Goal: Task Accomplishment & Management: Manage account settings

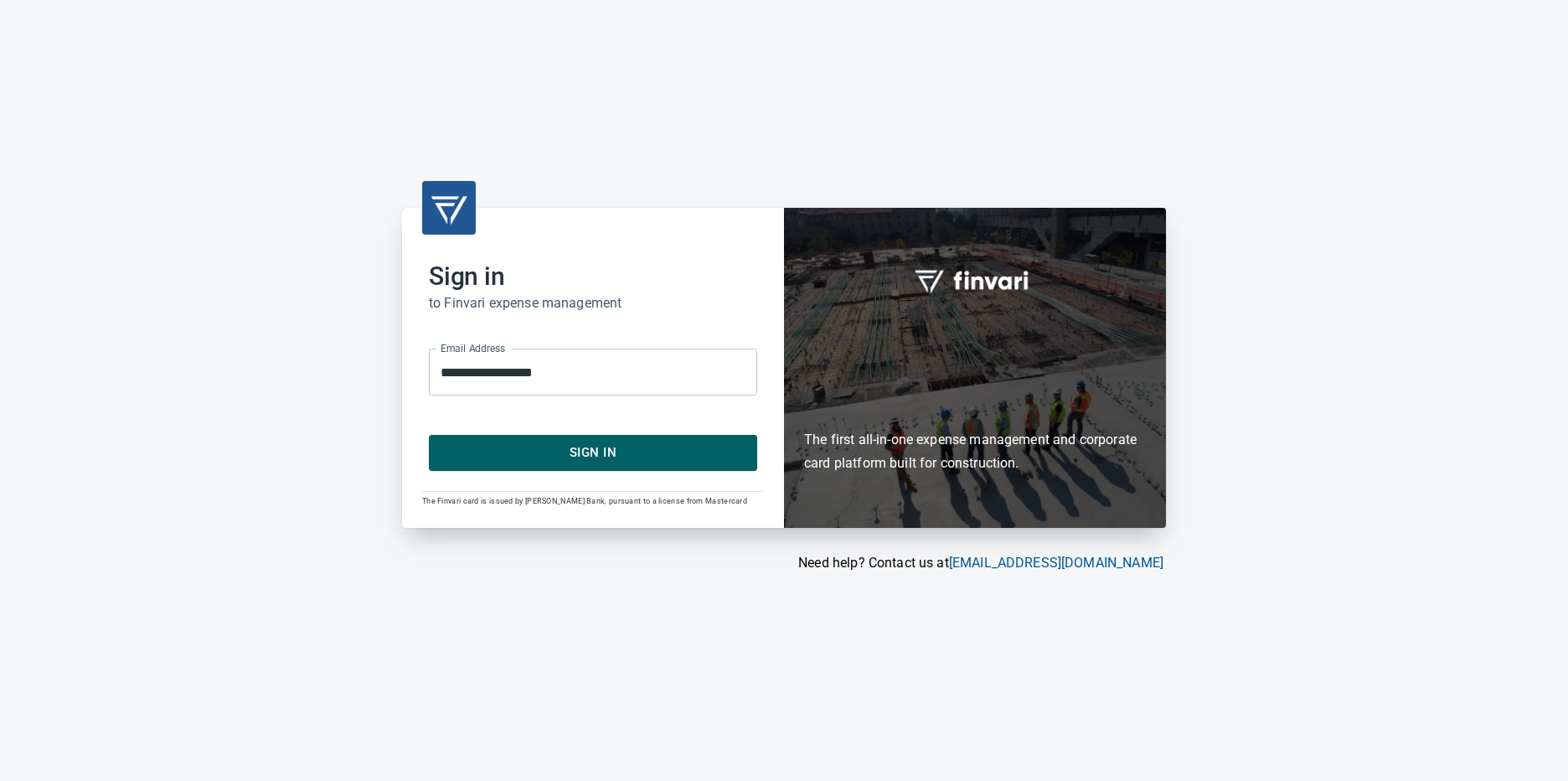
click at [592, 455] on span "Sign In" at bounding box center [594, 452] width 292 height 22
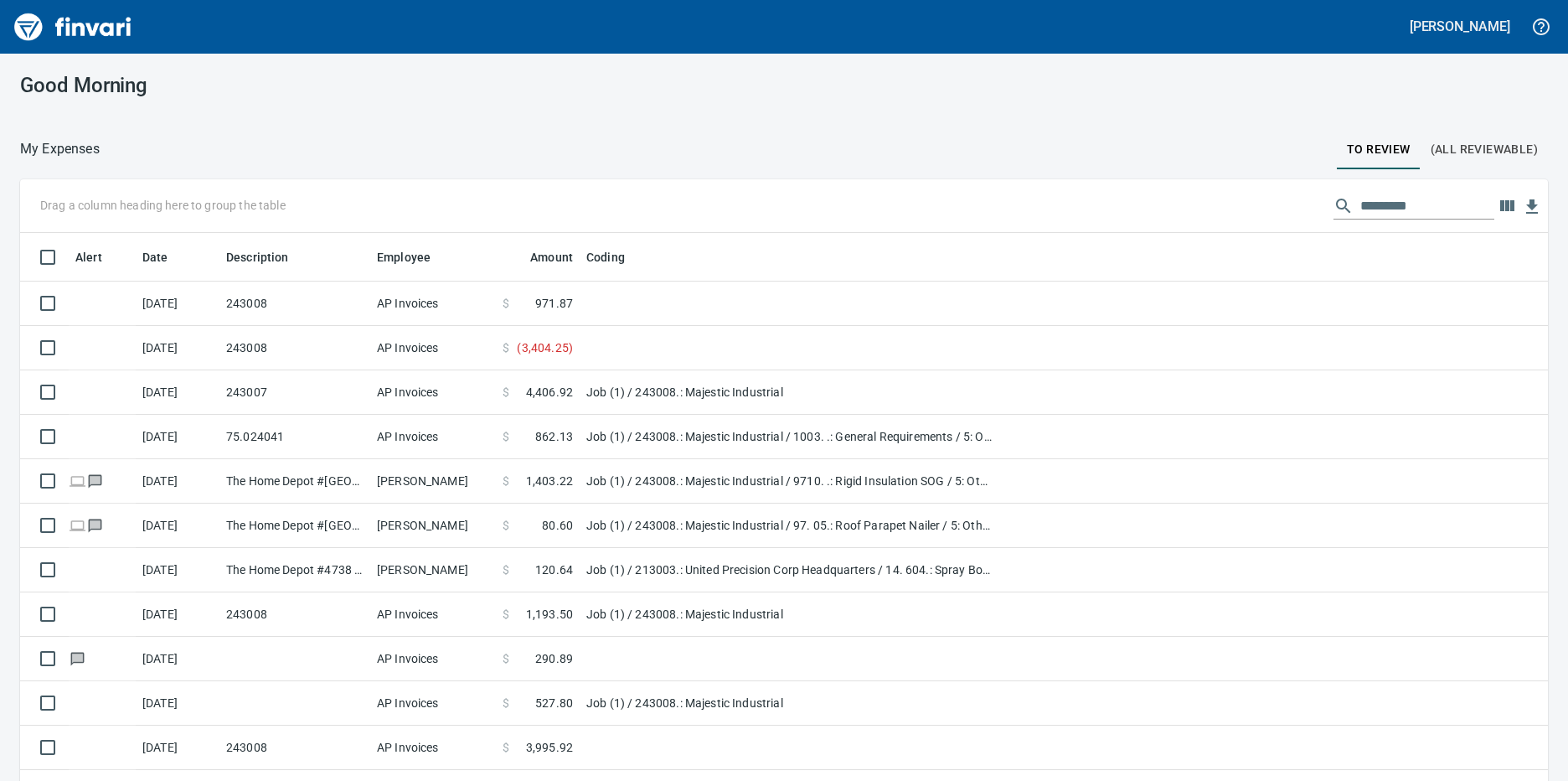
scroll to position [584, 1490]
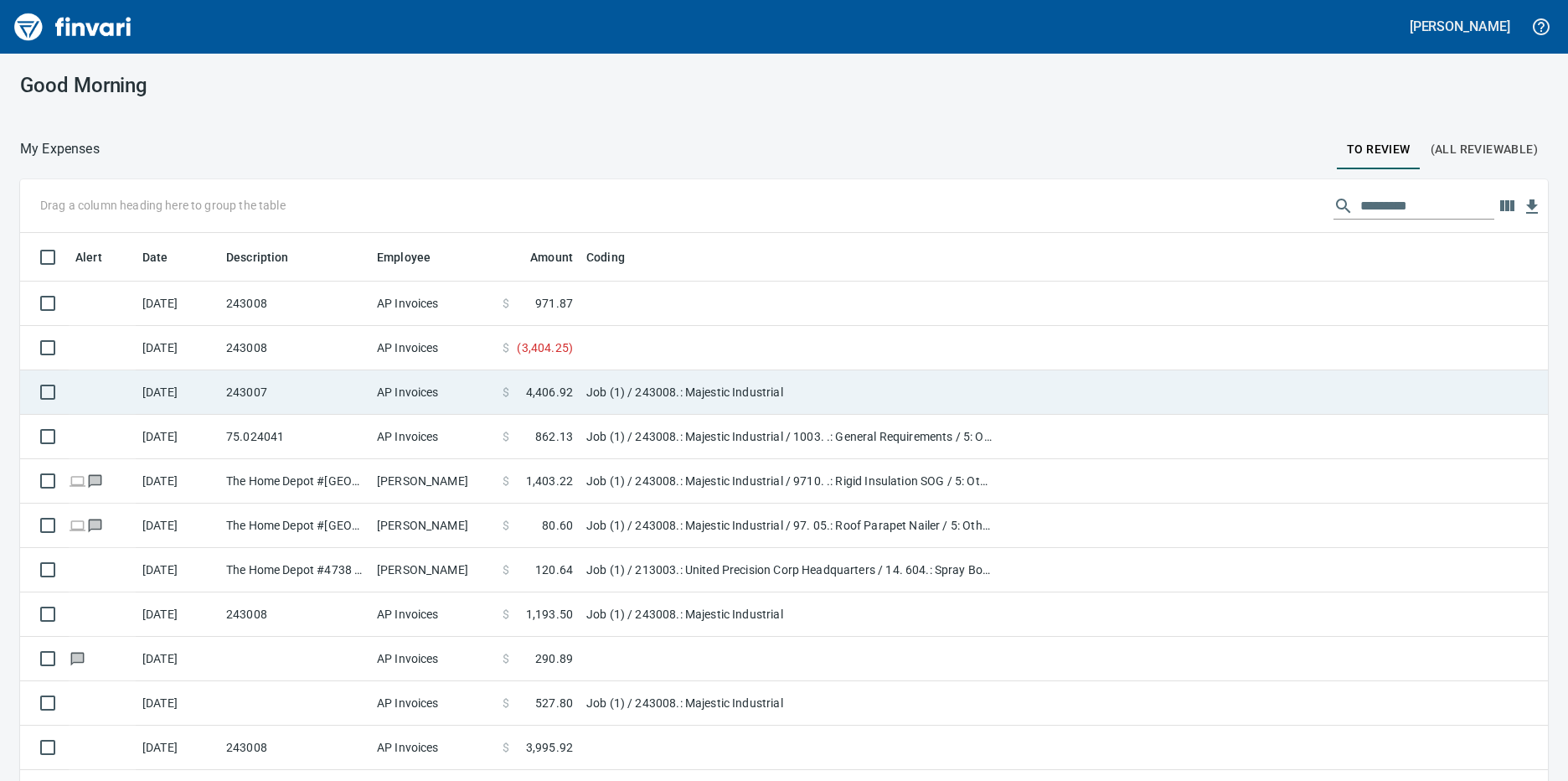
click at [580, 393] on td "Job (1) / 243008.: Majestic Industrial" at bounding box center [788, 392] width 419 height 44
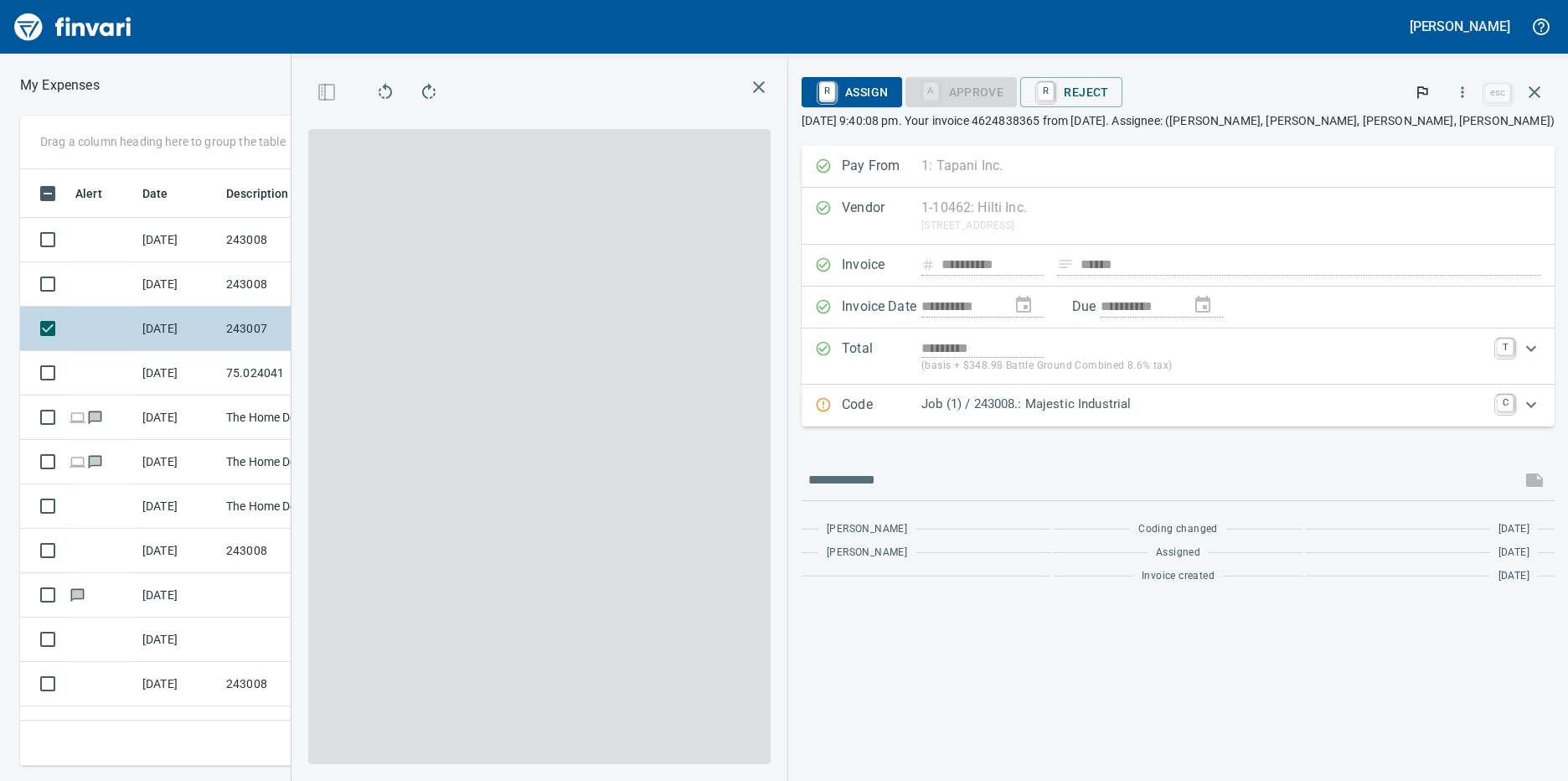
scroll to position [584, 1084]
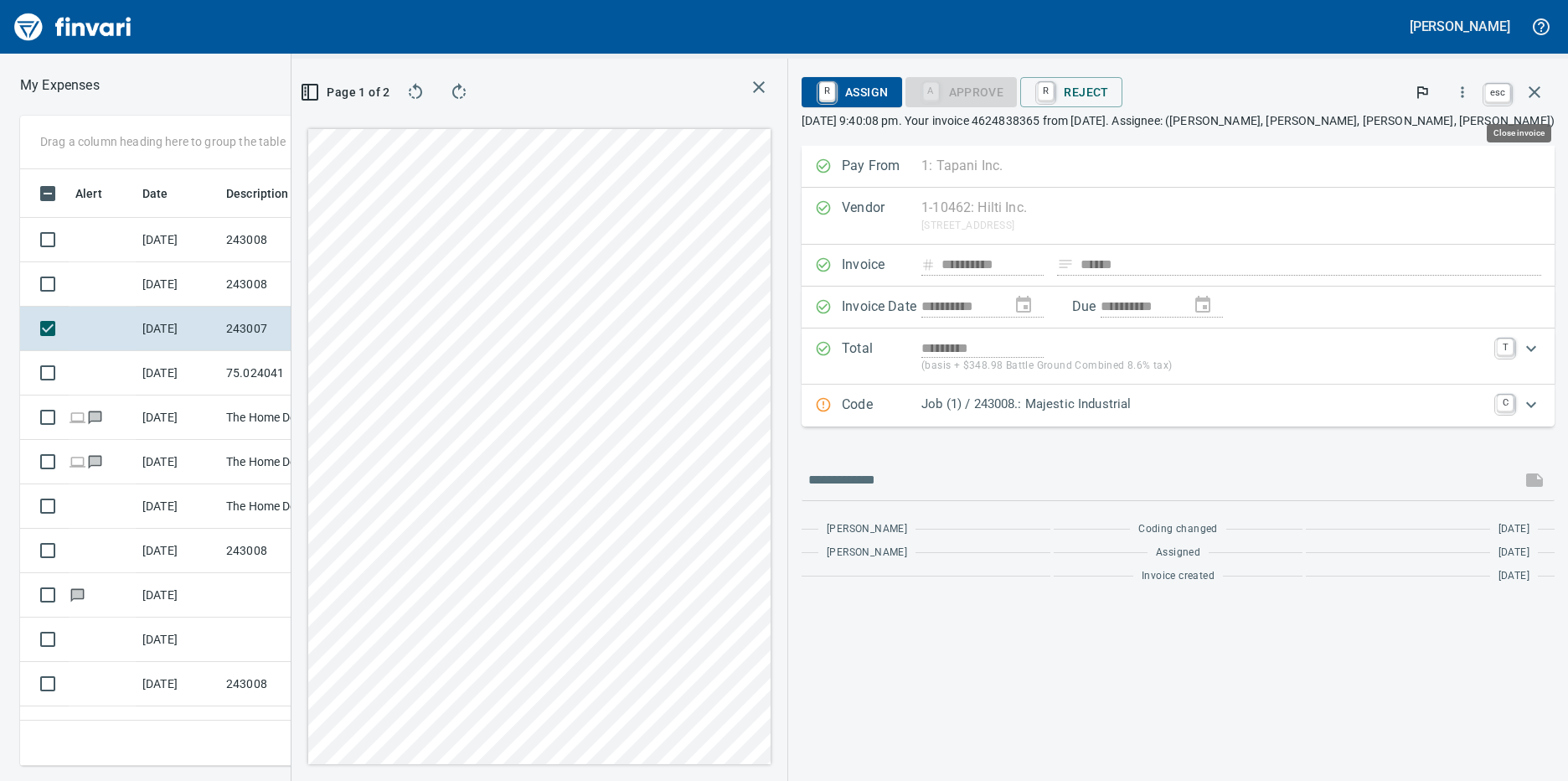
click at [1530, 88] on icon "button" at bounding box center [1534, 92] width 11 height 11
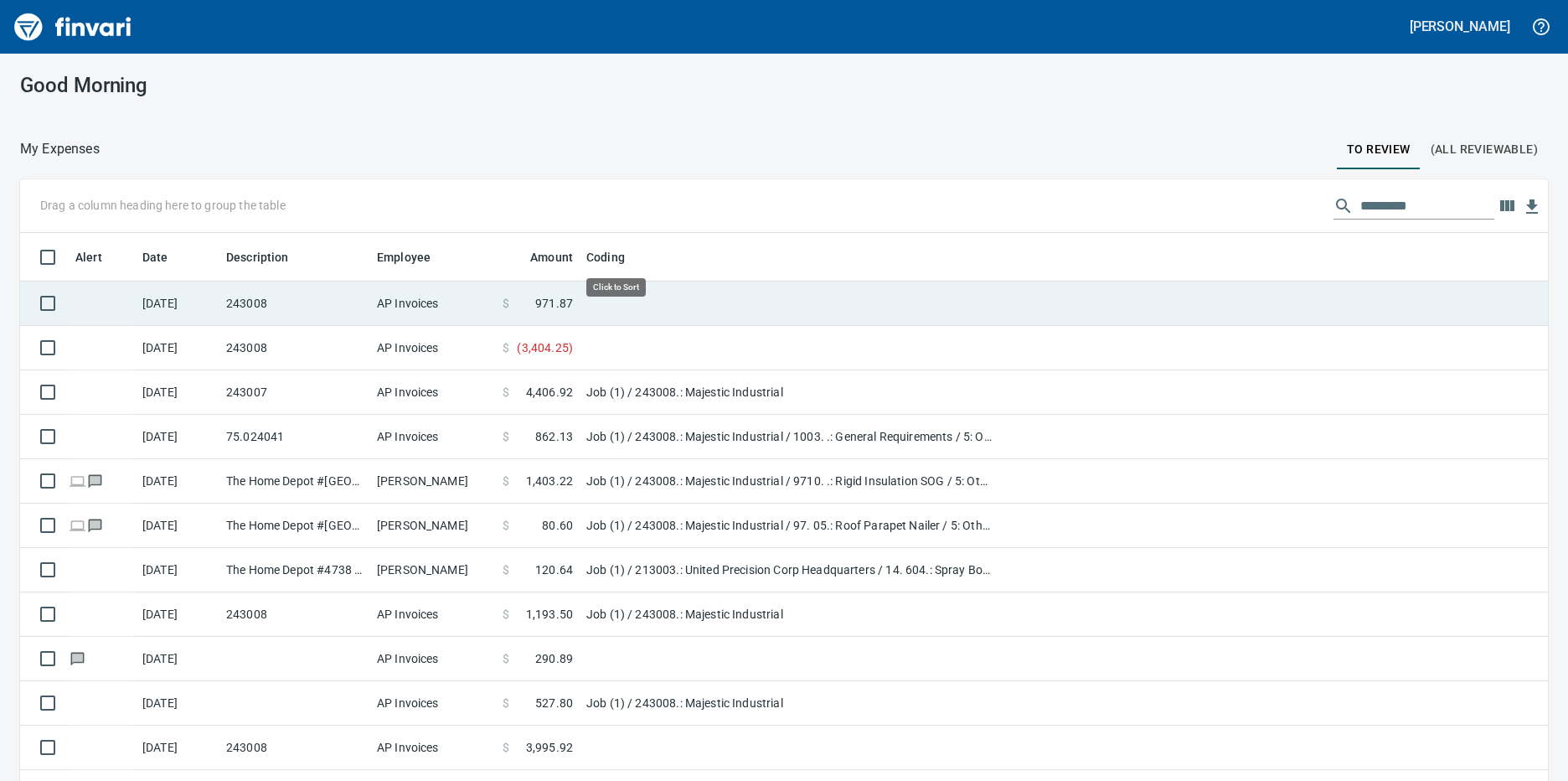
scroll to position [584, 1490]
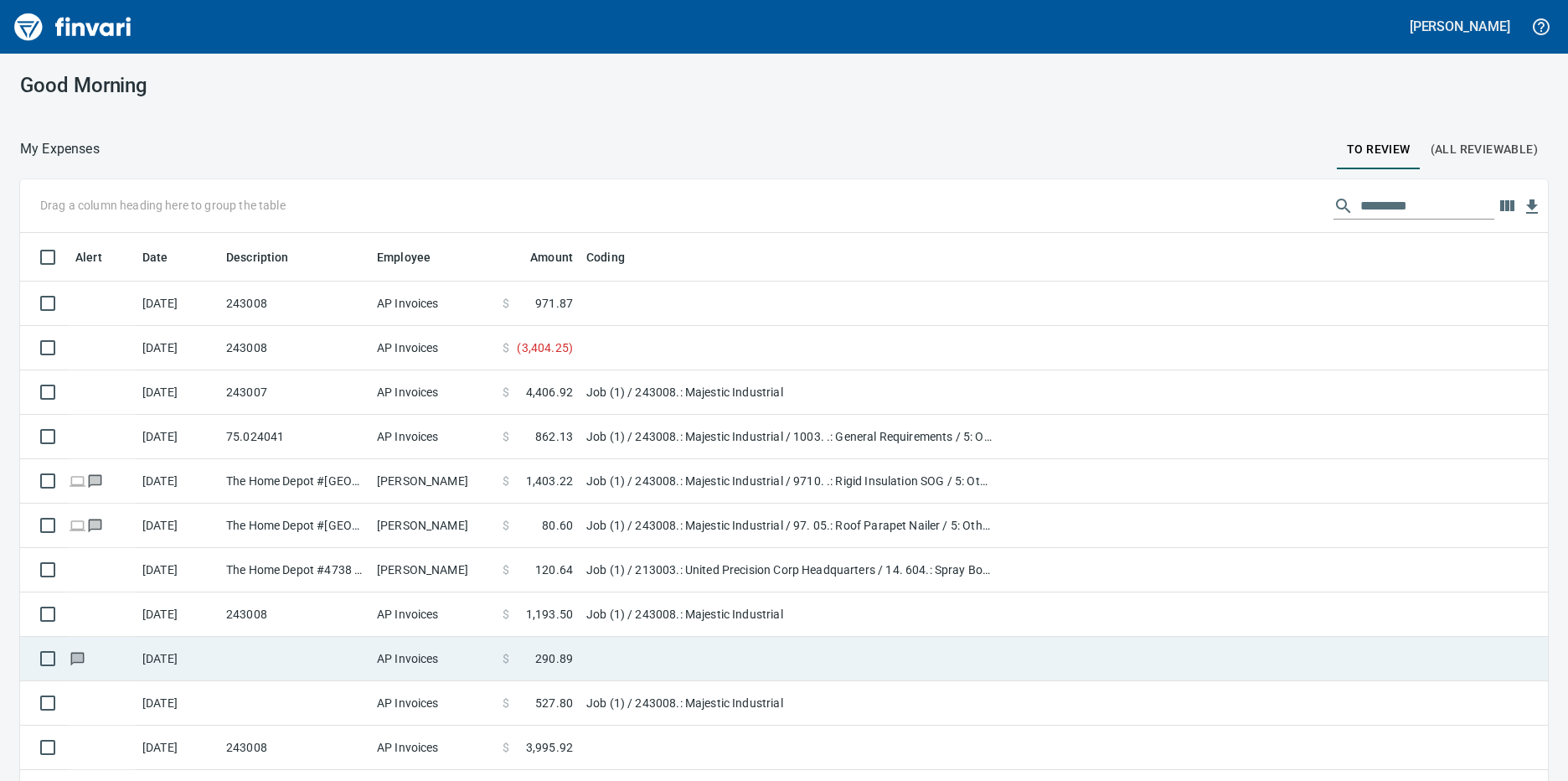
click at [628, 668] on td at bounding box center [788, 659] width 419 height 44
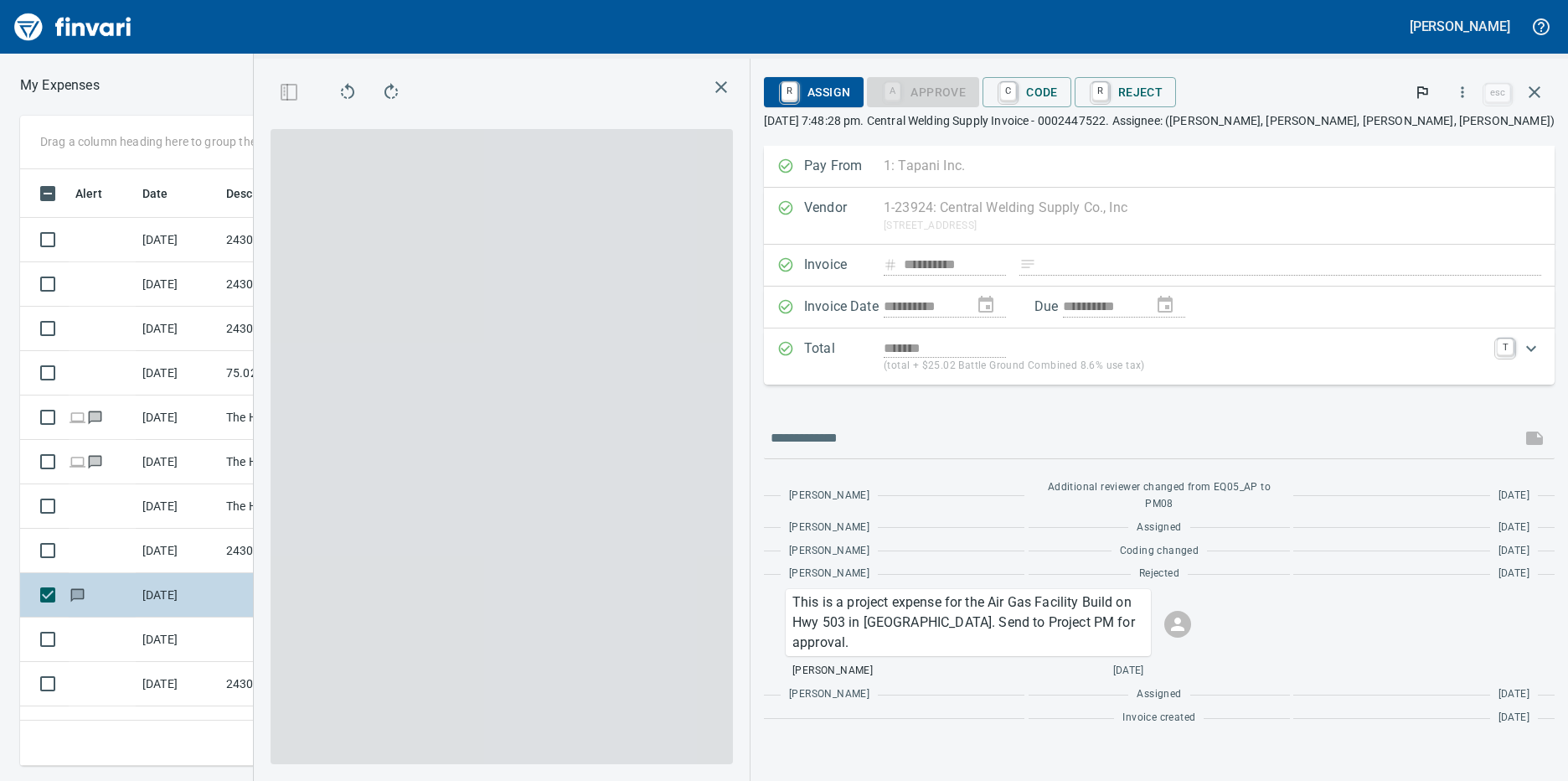
scroll to position [584, 1084]
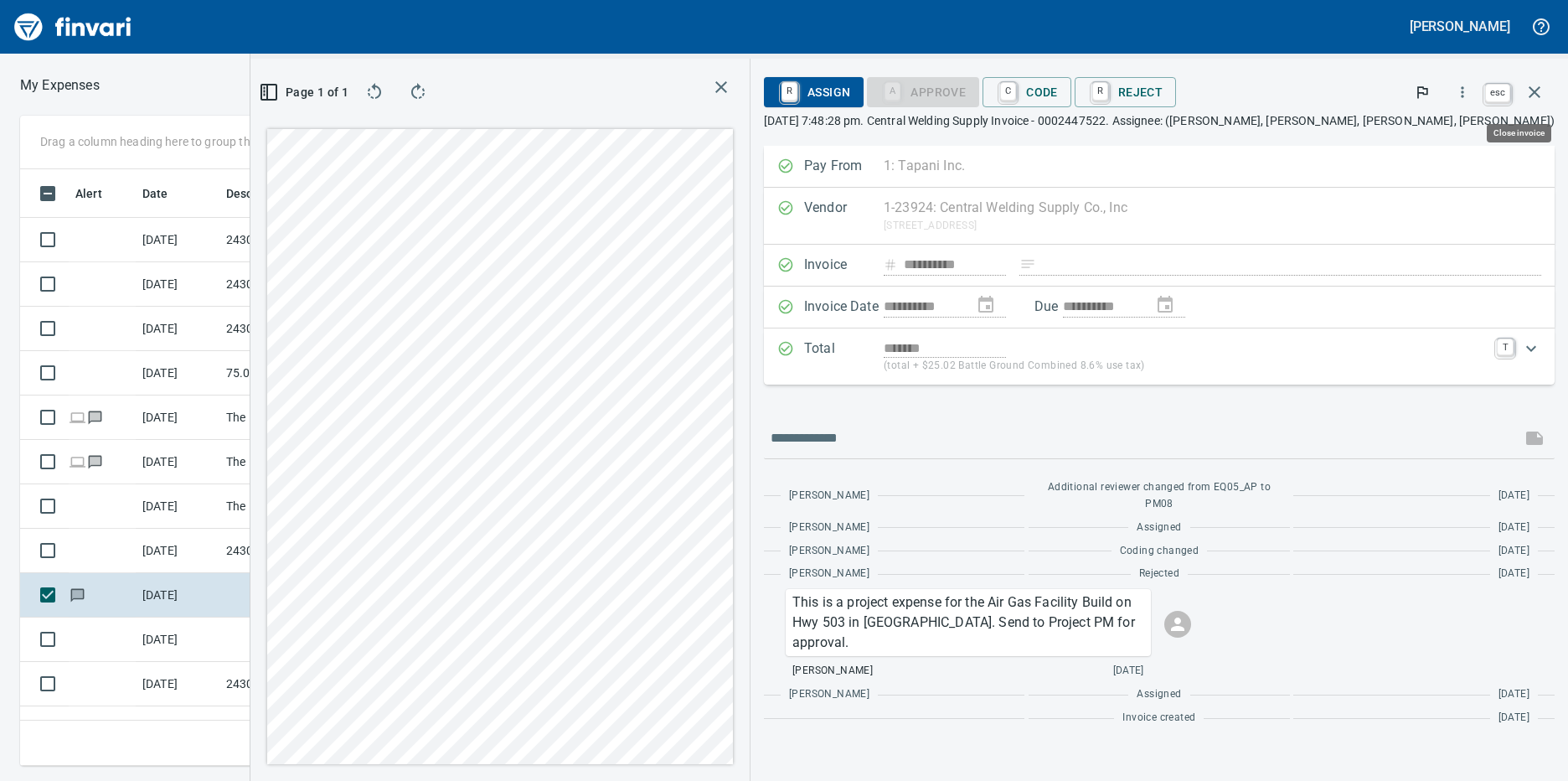
click at [1543, 88] on icon "button" at bounding box center [1534, 91] width 20 height 20
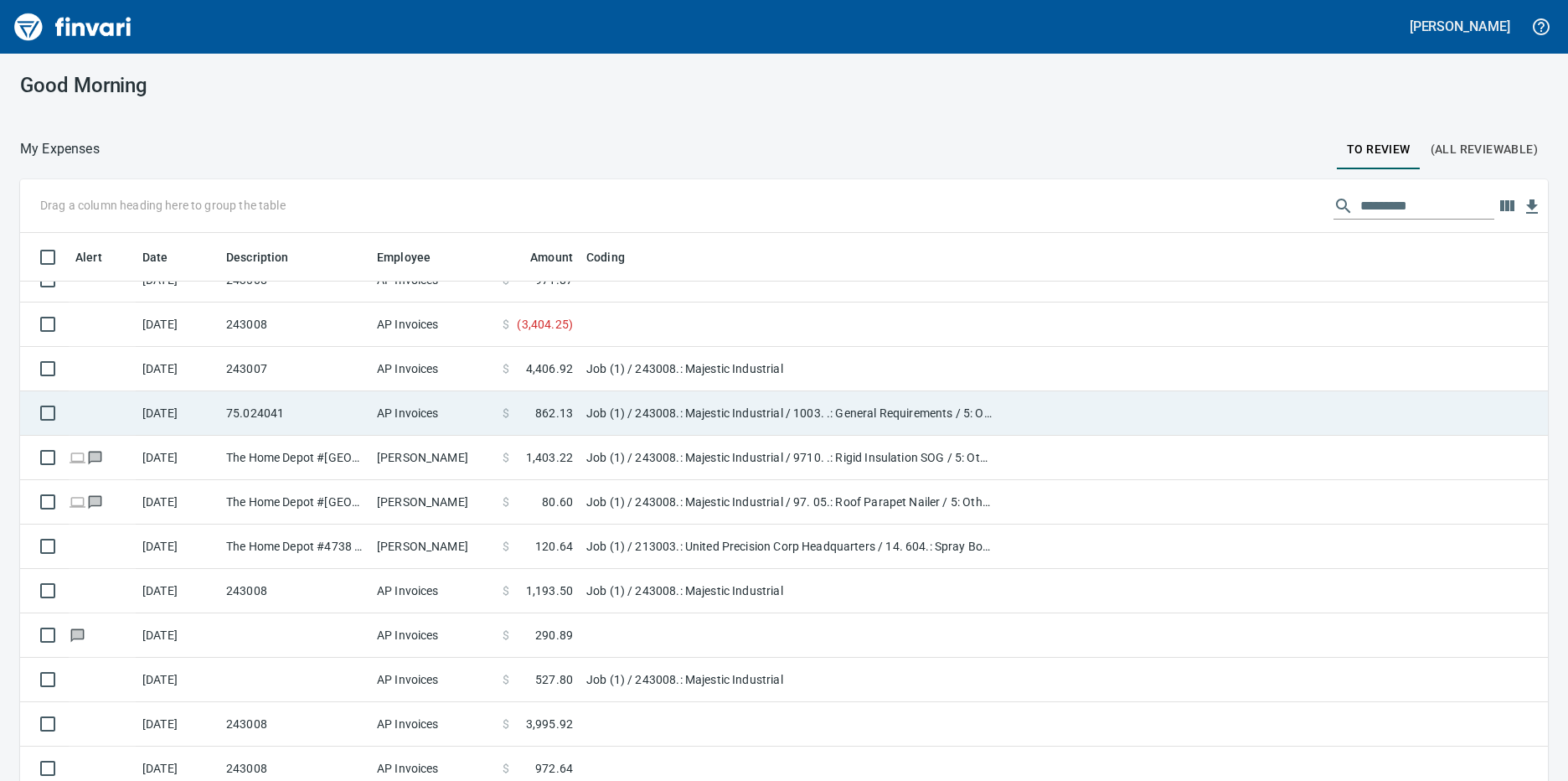
scroll to position [30, 0]
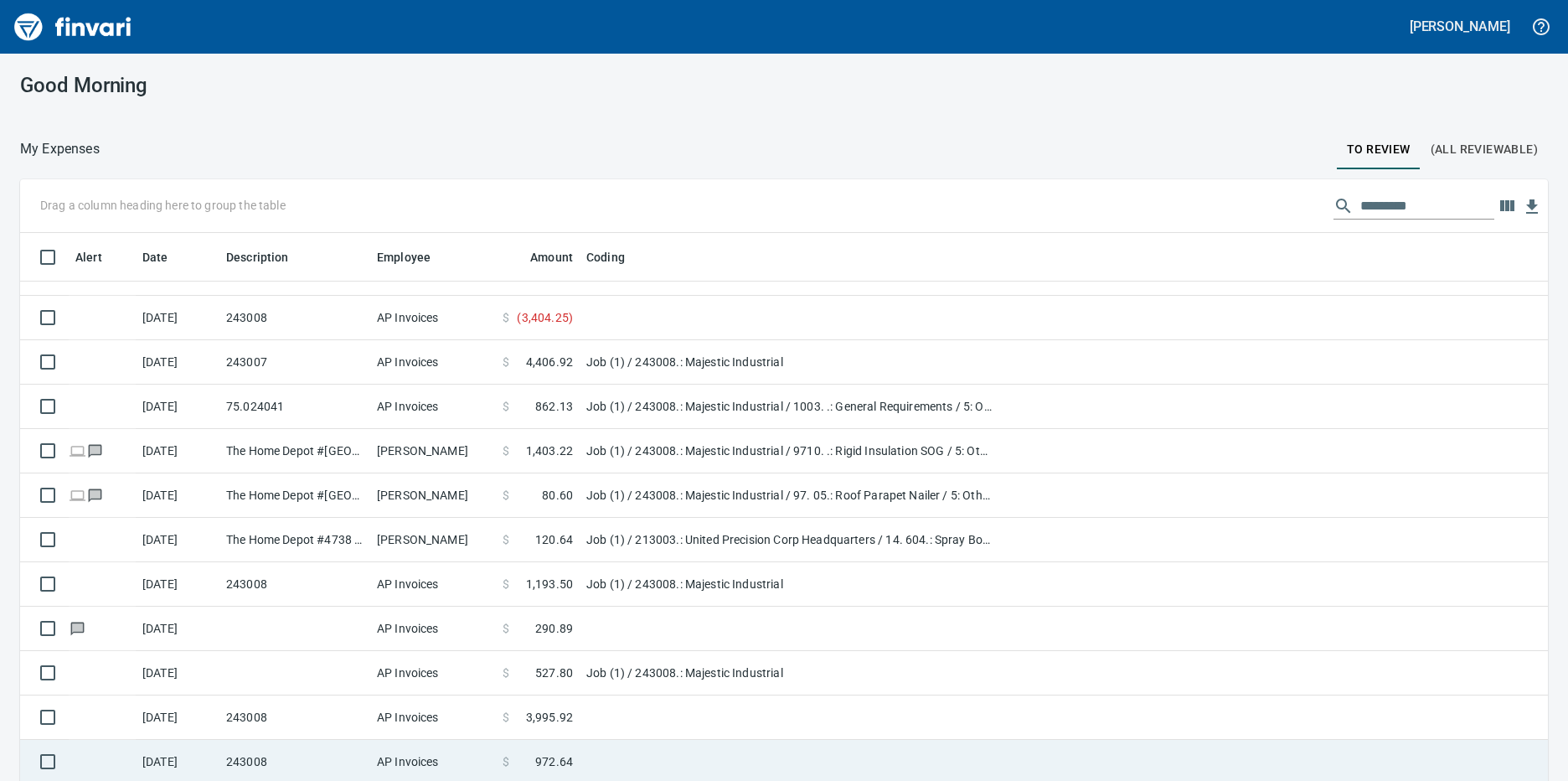
click at [586, 754] on td at bounding box center [788, 761] width 419 height 44
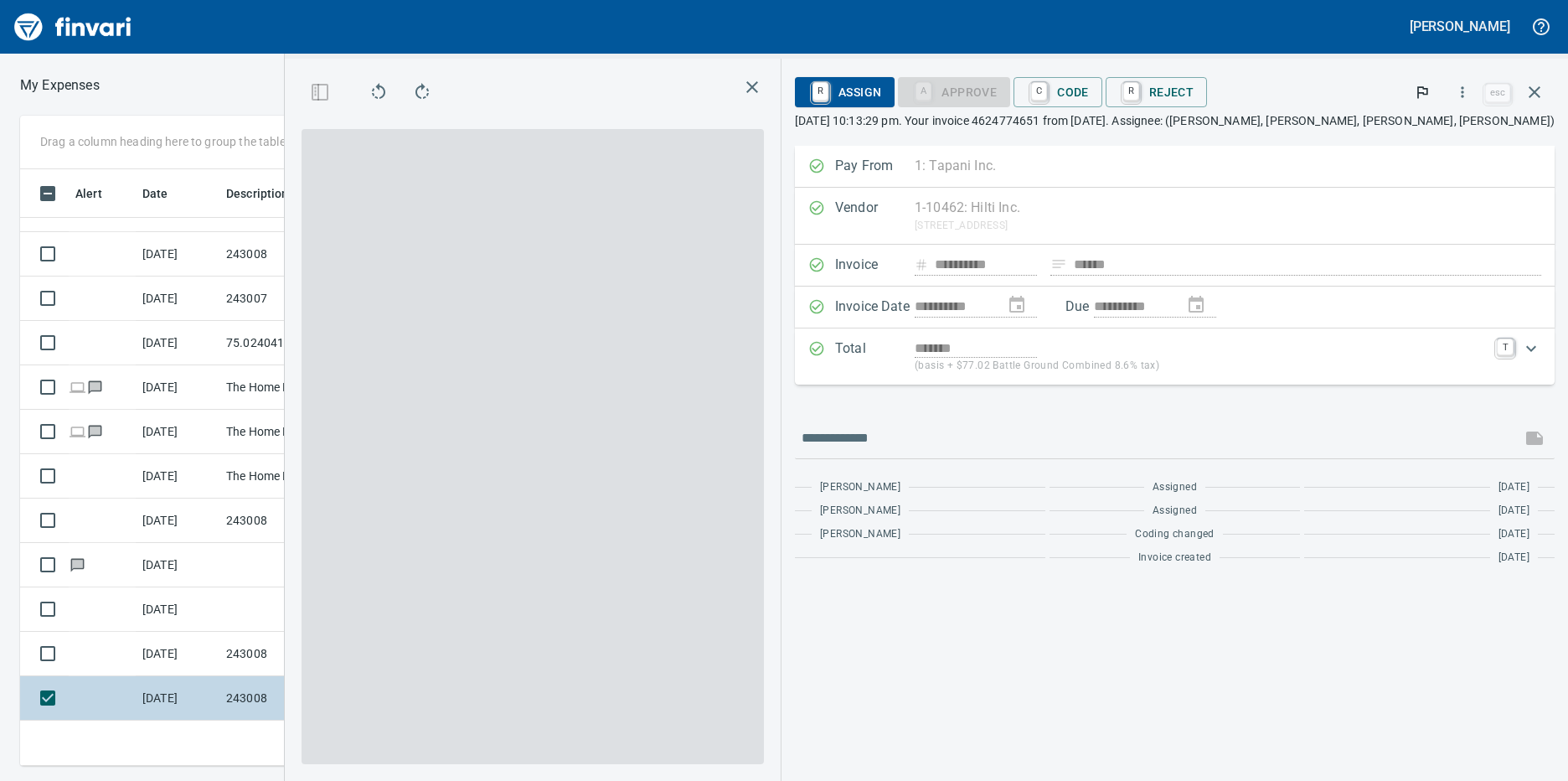
scroll to position [584, 1084]
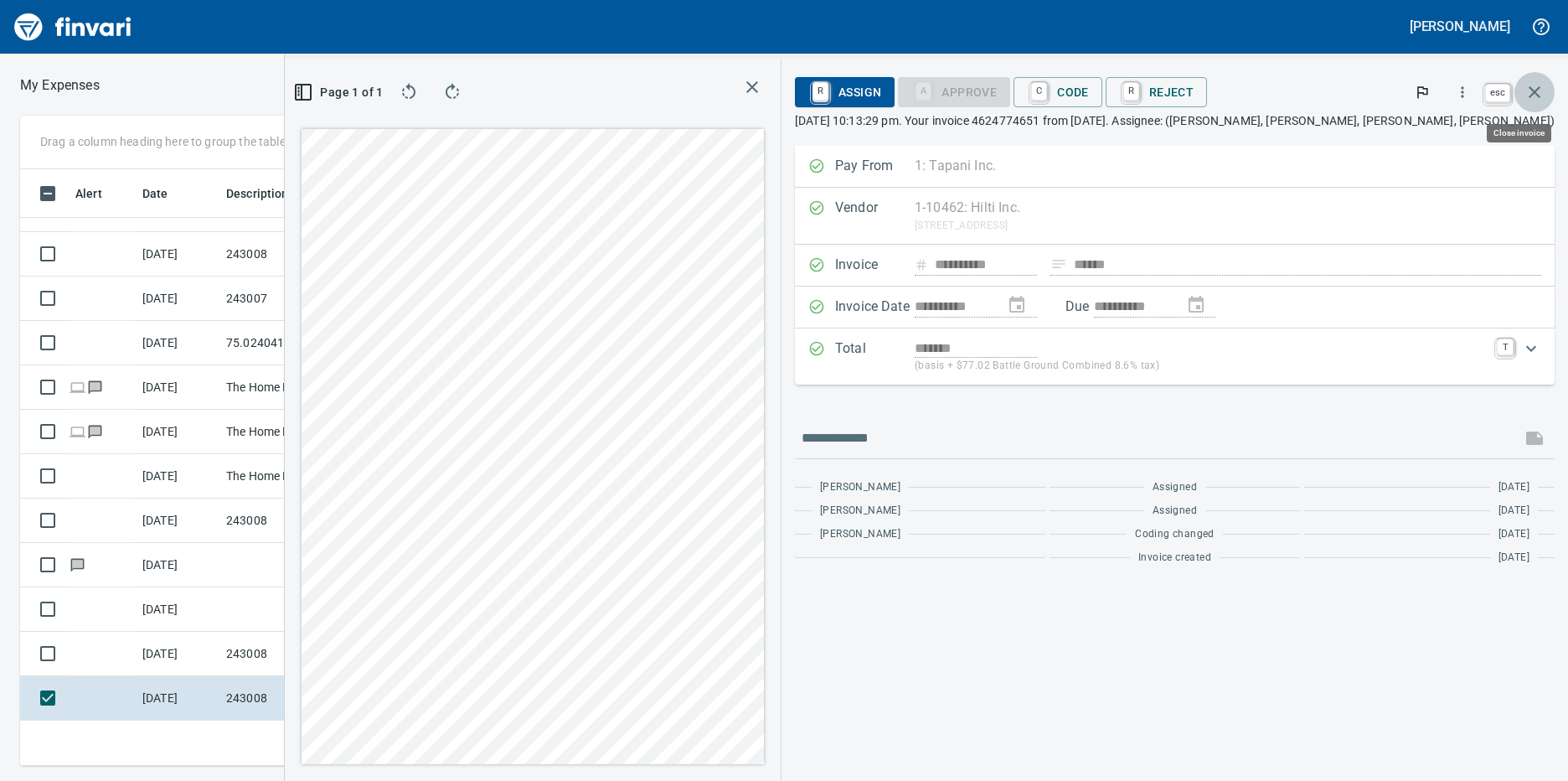
click at [1531, 89] on icon "button" at bounding box center [1534, 92] width 11 height 11
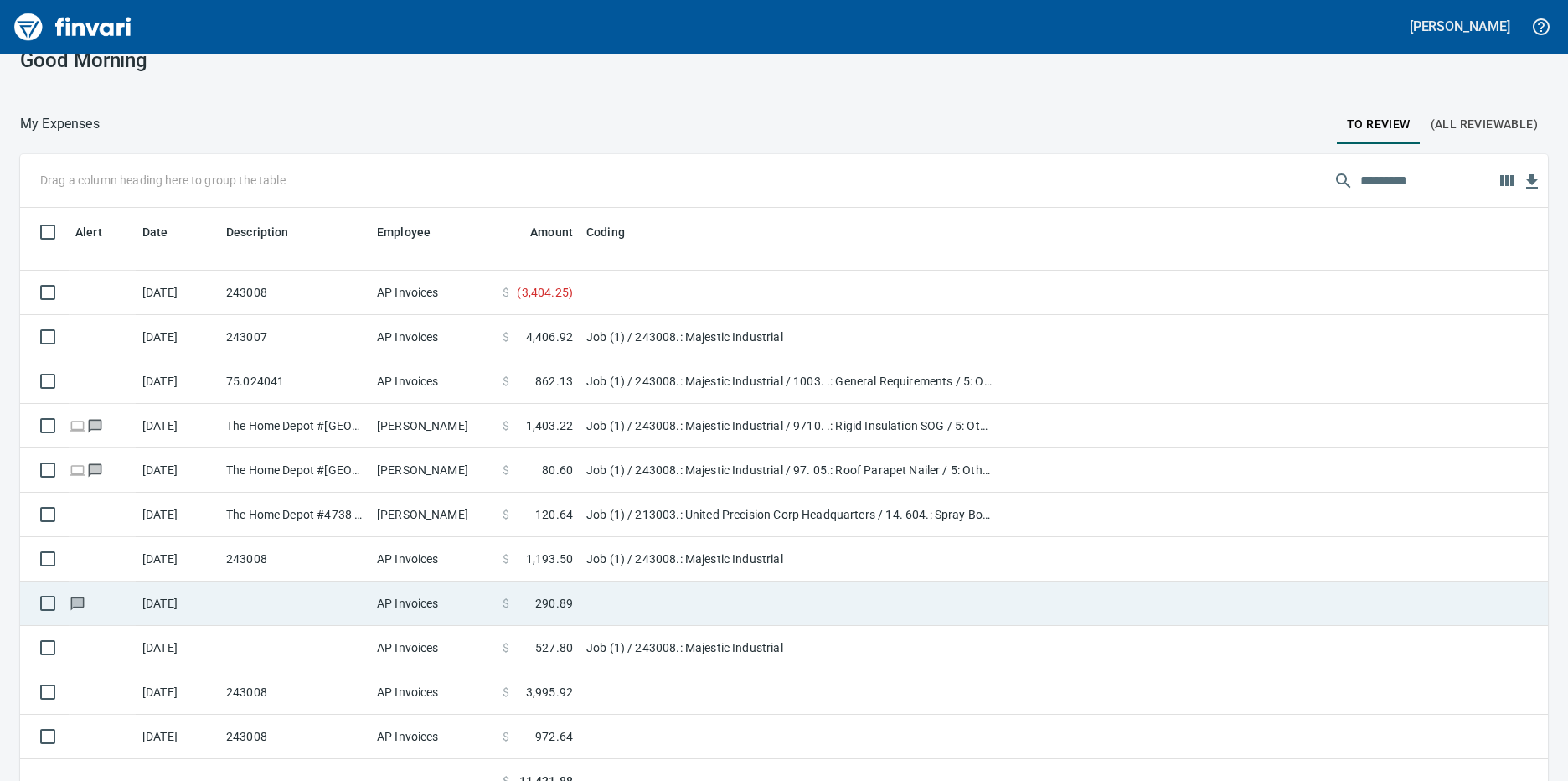
scroll to position [49, 0]
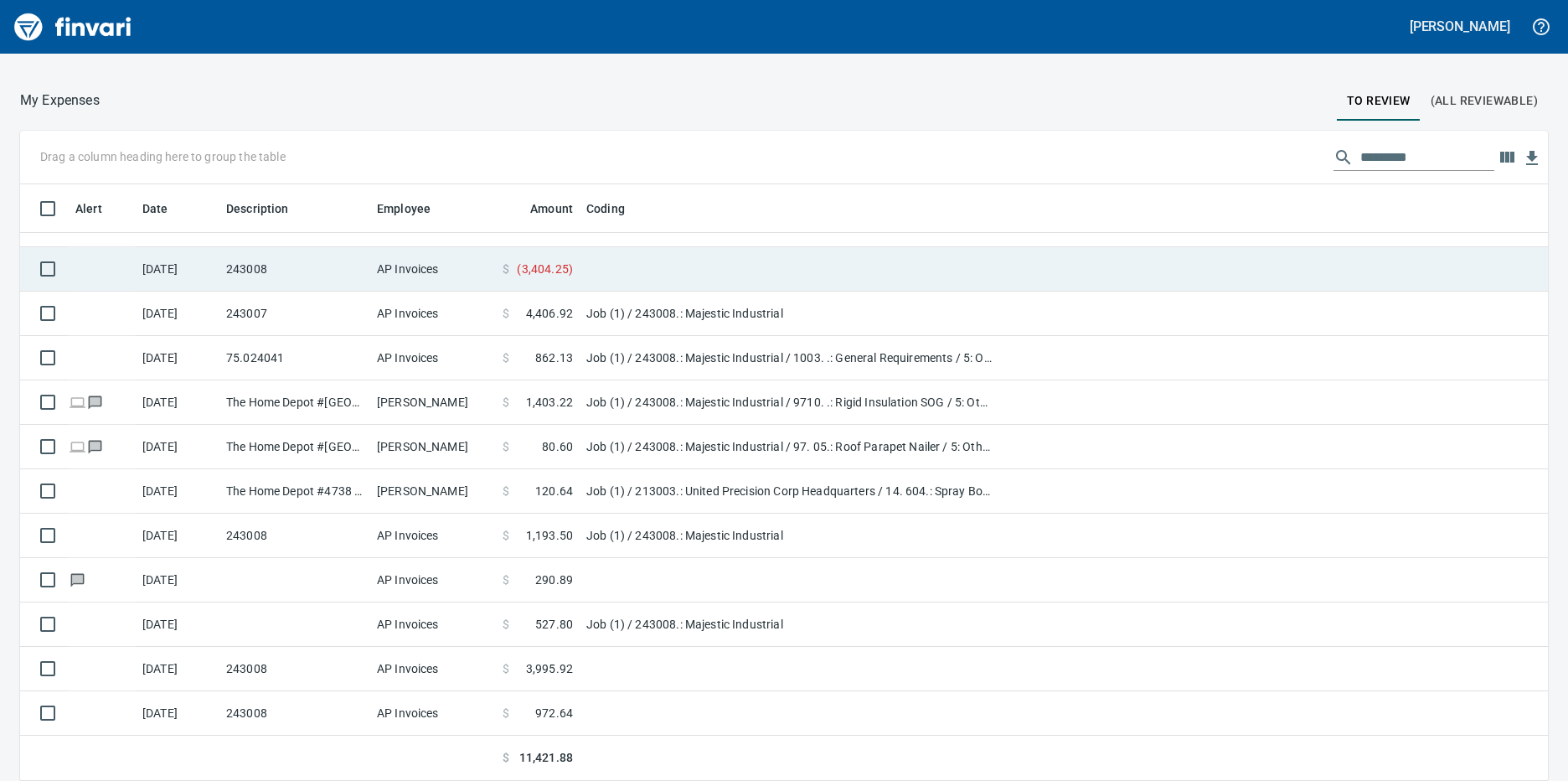
click at [567, 272] on span "( 3,404.25 )" at bounding box center [545, 269] width 56 height 17
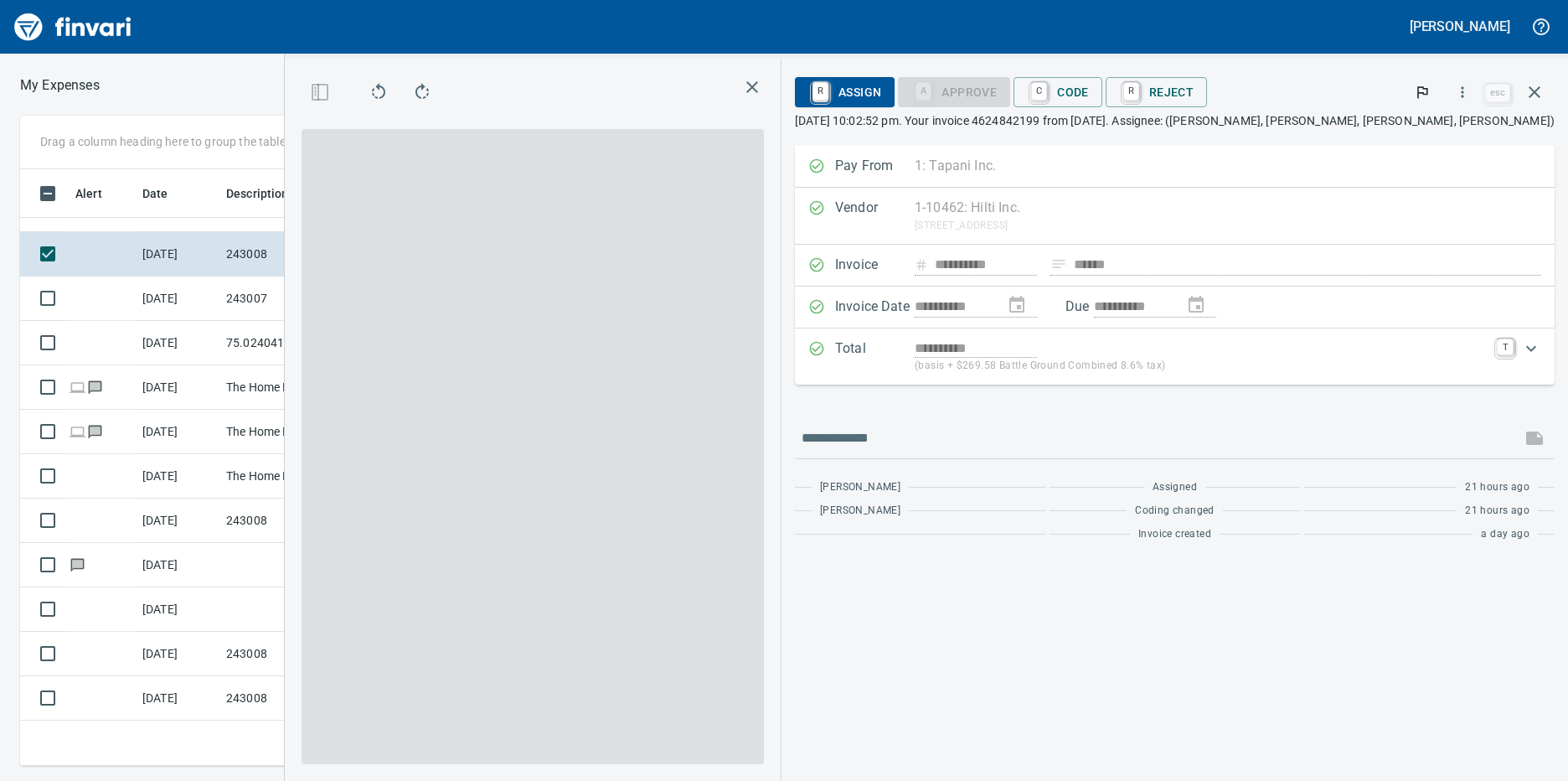
scroll to position [584, 1084]
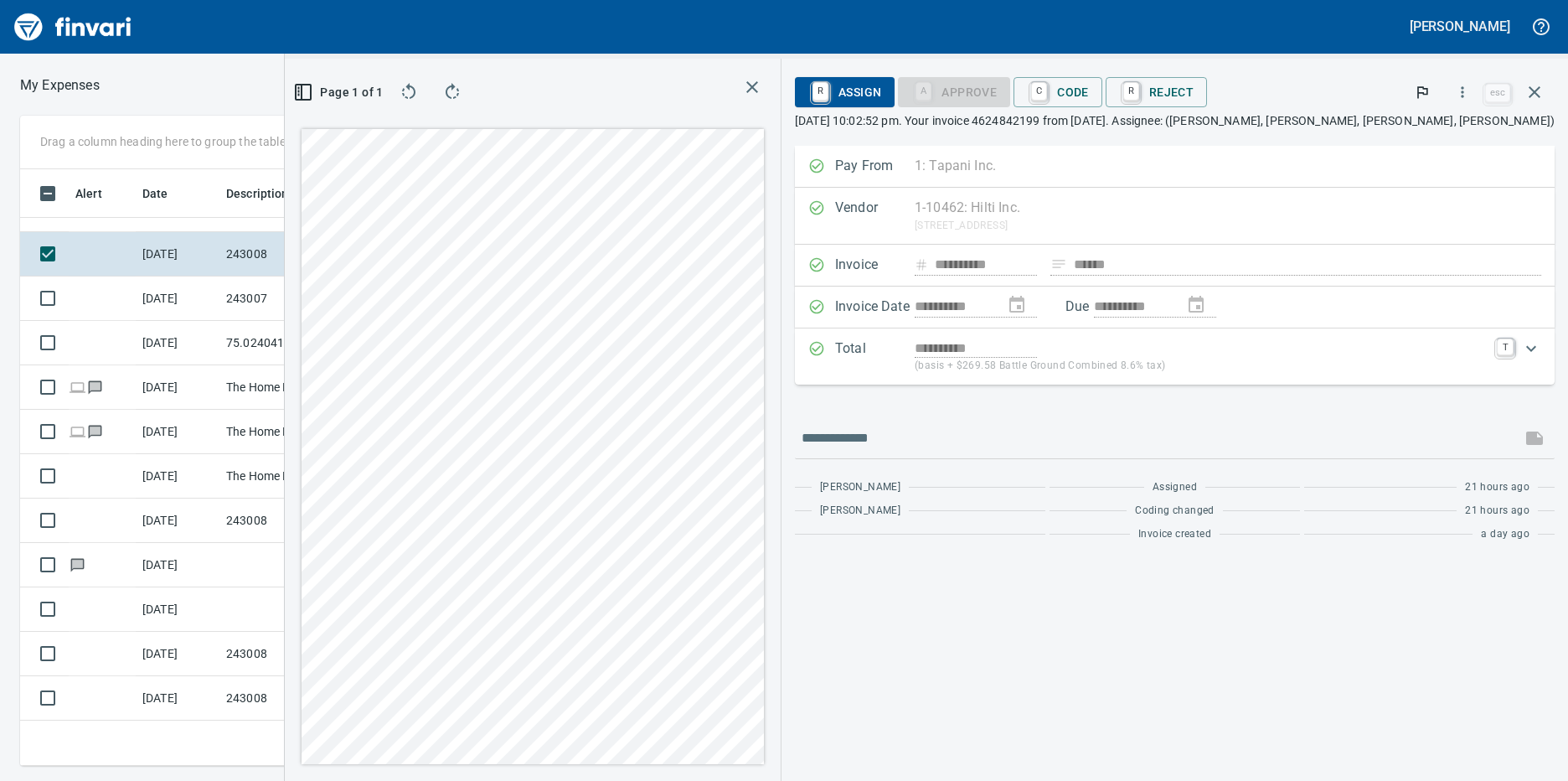
click at [406, 449] on div at bounding box center [532, 447] width 469 height 642
click at [1539, 90] on icon "button" at bounding box center [1534, 91] width 20 height 20
